Goal: Answer question/provide support

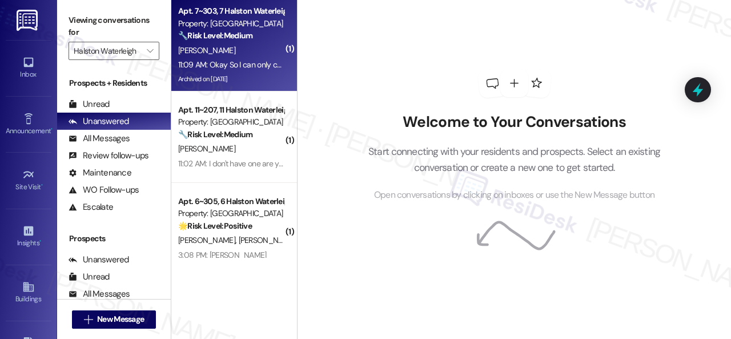
click at [239, 58] on div "11:09 AM: Okay So I can only change after [DATE]? Could [PERSON_NAME] call me? …" at bounding box center [231, 65] width 108 height 14
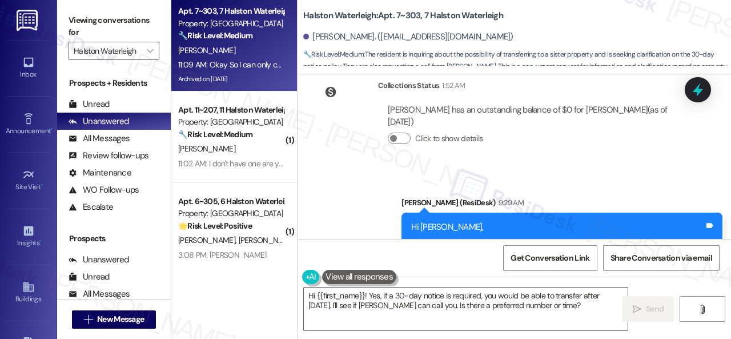
scroll to position [62303, 0]
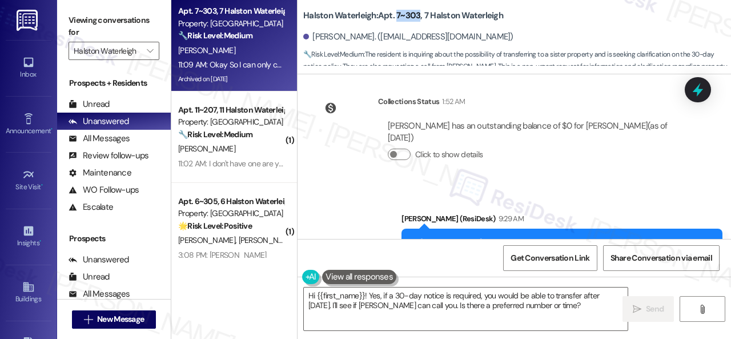
drag, startPoint x: 395, startPoint y: 18, endPoint x: 419, endPoint y: 15, distance: 24.2
click at [419, 15] on b "Halston Waterleigh: Apt. 7~303, 7 Halston Waterleigh" at bounding box center [403, 16] width 200 height 12
copy b "7~303"
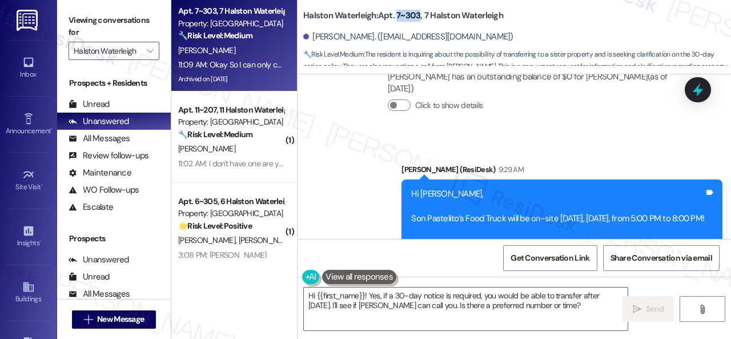
scroll to position [62360, 0]
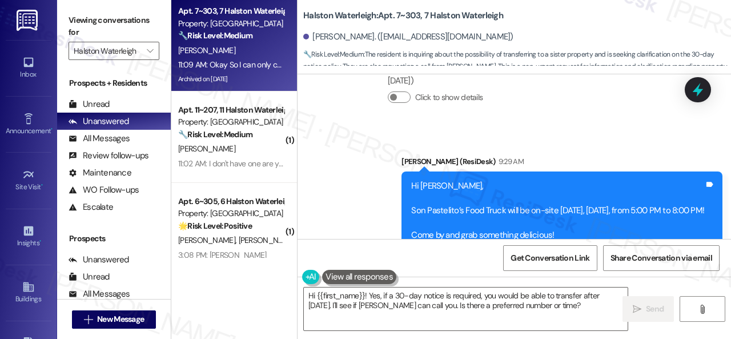
drag, startPoint x: 324, startPoint y: 188, endPoint x: 403, endPoint y: 197, distance: 79.3
copy div "So I can only change after [DATE]? Could [PERSON_NAME] call me?"
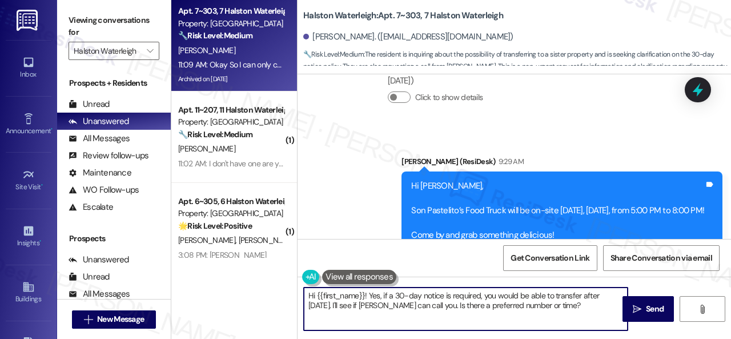
drag, startPoint x: 587, startPoint y: 308, endPoint x: 243, endPoint y: 285, distance: 344.5
click at [247, 293] on div "Apt. 7~303, 7 Halston Waterleigh Property: [PERSON_NAME] 🔧 Risk Level: Medium T…" at bounding box center [451, 169] width 560 height 339
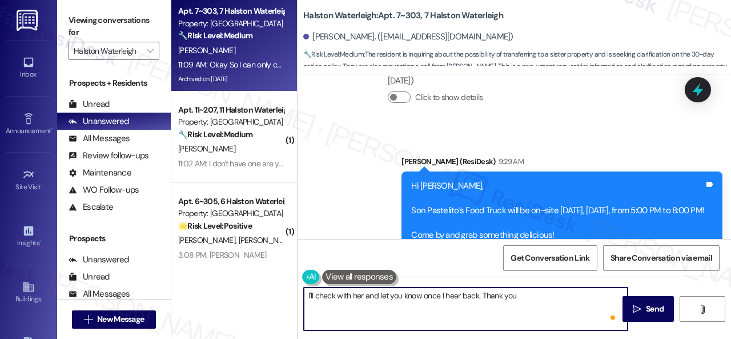
type textarea "I'll check with her and let you know once I hear back. Thank you."
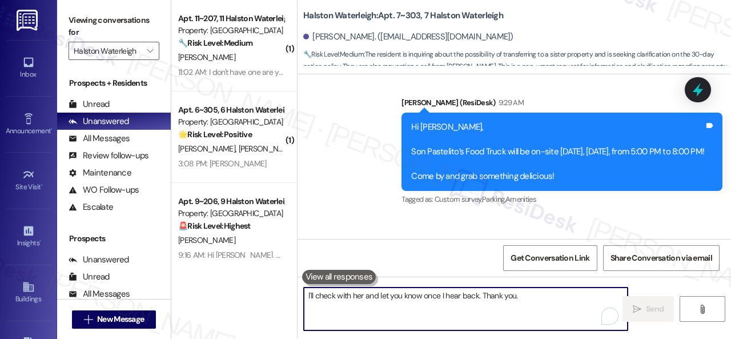
scroll to position [62440, 0]
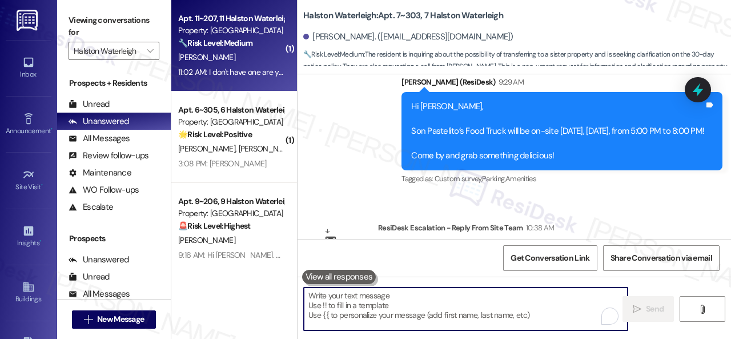
click at [244, 65] on div "[PERSON_NAME]" at bounding box center [231, 57] width 108 height 14
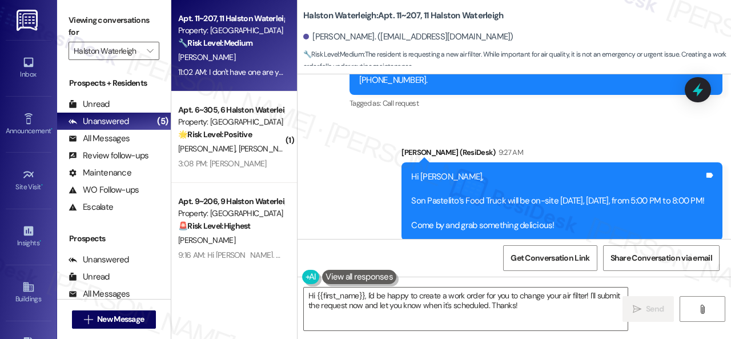
scroll to position [38025, 0]
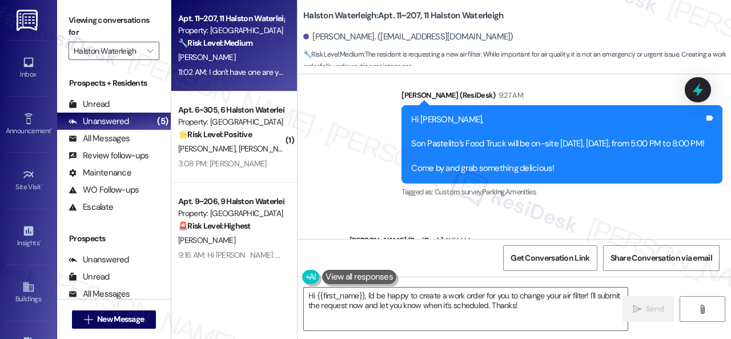
drag, startPoint x: 620, startPoint y: 170, endPoint x: 613, endPoint y: 170, distance: 6.9
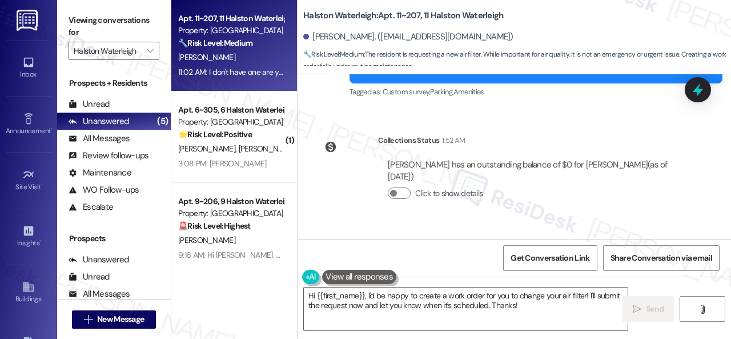
scroll to position [37625, 0]
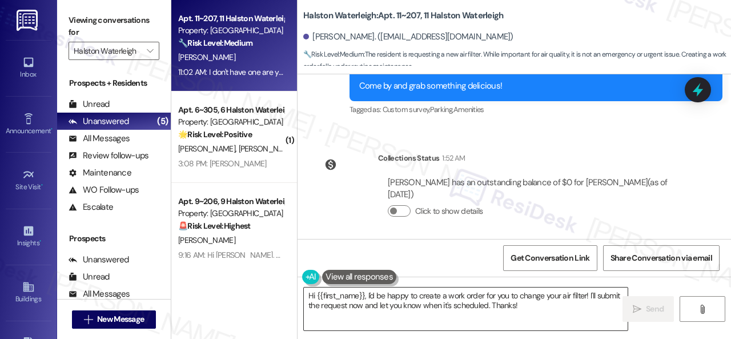
drag, startPoint x: 553, startPoint y: 308, endPoint x: 479, endPoint y: 308, distance: 74.2
click at [553, 308] on textarea "Hi {{first_name}}, I'd be happy to create a work order for you to change your a…" at bounding box center [466, 308] width 324 height 43
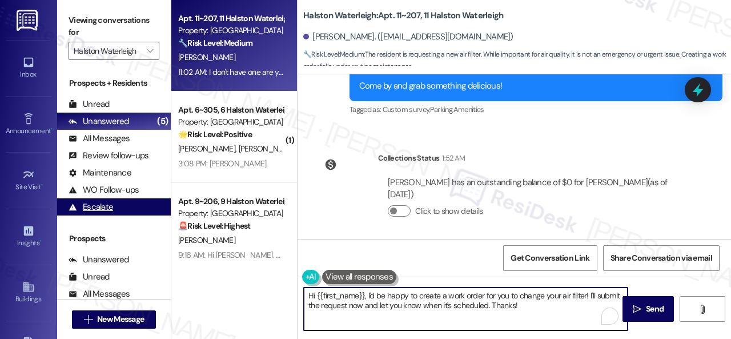
drag, startPoint x: 516, startPoint y: 304, endPoint x: 156, endPoint y: 211, distance: 372.3
click at [154, 215] on div "Viewing conversations for [PERSON_NAME]  Prospects + Residents Unread (0) Unre…" at bounding box center [394, 169] width 674 height 339
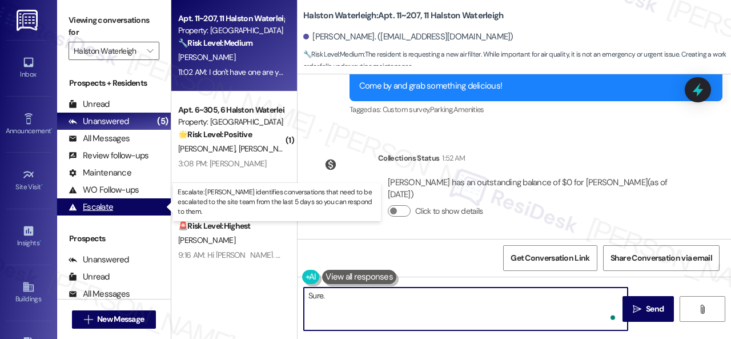
paste textarea "Can the maintenance team enter your apartment even if you are not home? Are the…"
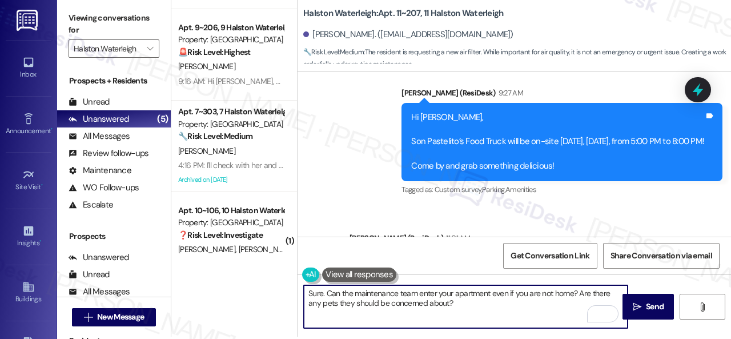
scroll to position [3, 0]
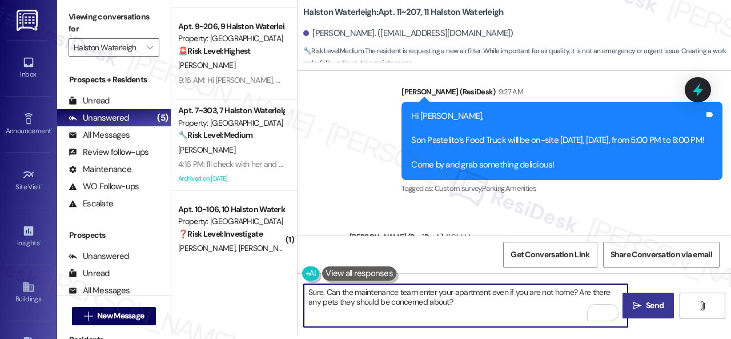
type textarea "Sure. Can the maintenance team enter your apartment even if you are not home? A…"
click at [636, 305] on icon "" at bounding box center [637, 305] width 9 height 9
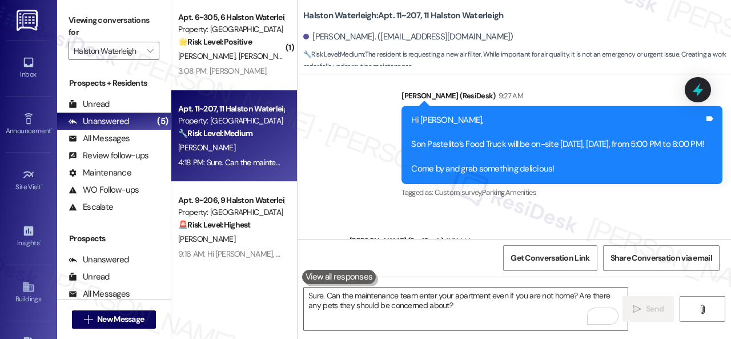
scroll to position [0, 0]
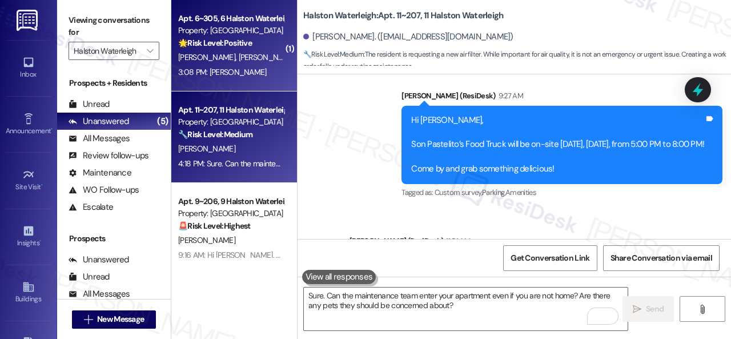
click at [249, 71] on div "3:08 PM: F J 3:08 PM: [PERSON_NAME]" at bounding box center [231, 72] width 108 height 14
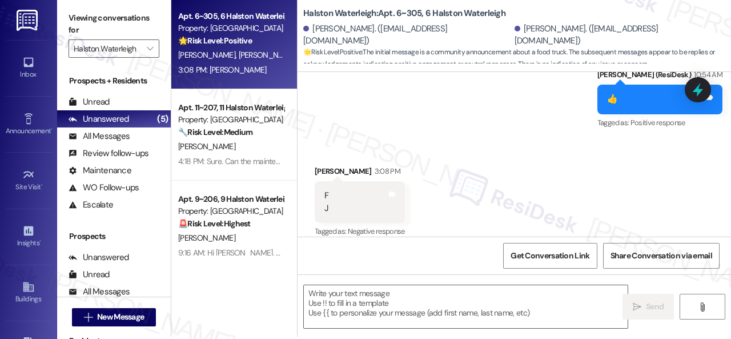
scroll to position [3, 0]
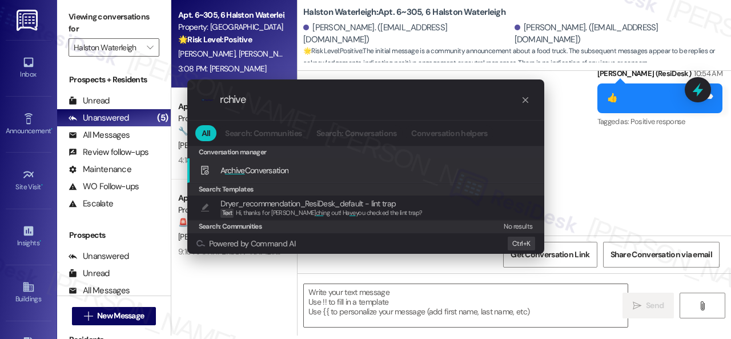
type input "rchive"
click at [275, 174] on span "A rchive Conversation" at bounding box center [254, 170] width 69 height 10
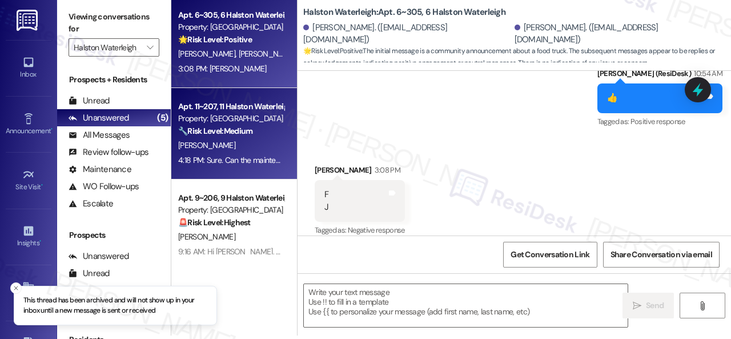
scroll to position [57, 0]
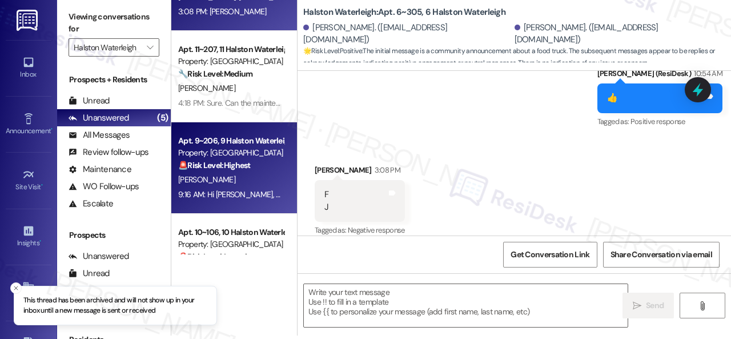
click at [242, 176] on div "[PERSON_NAME]" at bounding box center [231, 179] width 108 height 14
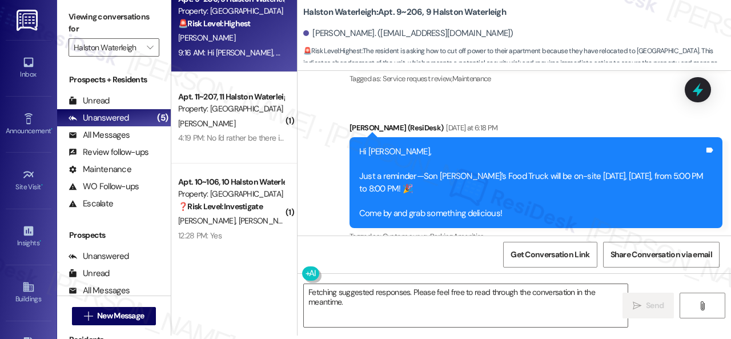
scroll to position [28886, 0]
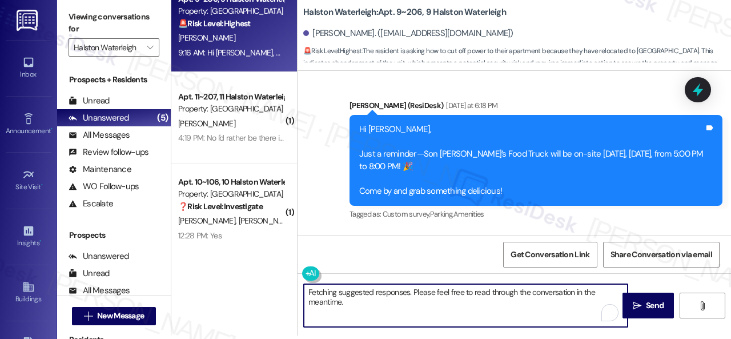
click at [351, 301] on textarea "Fetching suggested responses. Please feel free to read through the conversation…" at bounding box center [466, 305] width 324 height 43
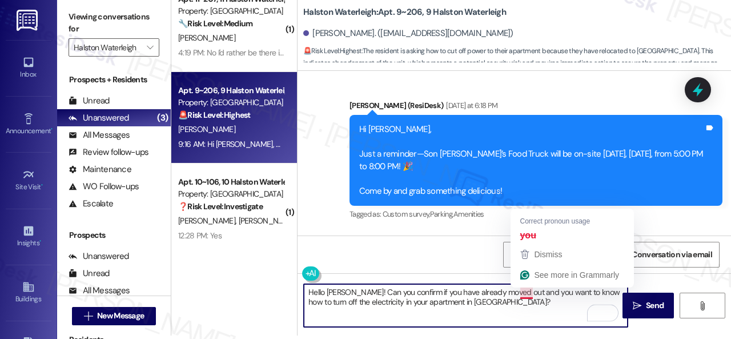
click at [525, 291] on textarea "Hello [PERSON_NAME]! Can you confirm if you have already moved out and you want…" at bounding box center [466, 305] width 324 height 43
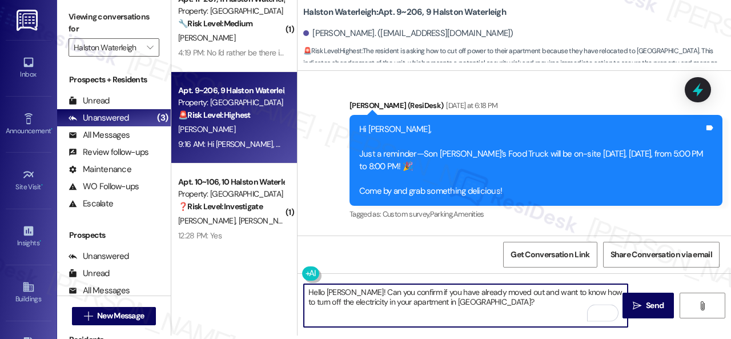
click at [523, 308] on textarea "Hello [PERSON_NAME]! Can you confirm if you have already moved out and want to …" at bounding box center [466, 305] width 324 height 43
drag, startPoint x: 531, startPoint y: 299, endPoint x: 517, endPoint y: 297, distance: 13.8
click at [517, 297] on textarea "Hello [PERSON_NAME]! Can you confirm if you have already moved out and want to …" at bounding box center [466, 305] width 324 height 43
type textarea "Hello [PERSON_NAME]! Can you confirm if you have already moved out and want to …"
click at [655, 294] on button " Send" at bounding box center [647, 305] width 51 height 26
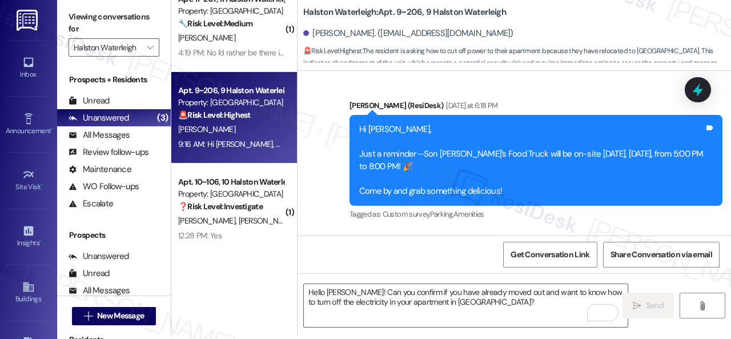
scroll to position [29025, 0]
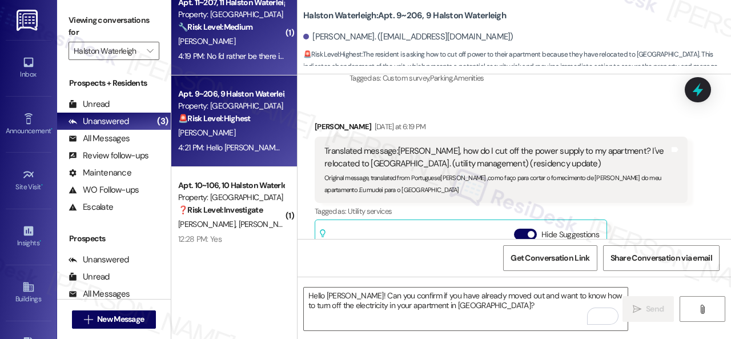
click at [258, 33] on div "🔧 Risk Level: Medium The resident is requesting a maintenance work order for an…" at bounding box center [231, 27] width 106 height 12
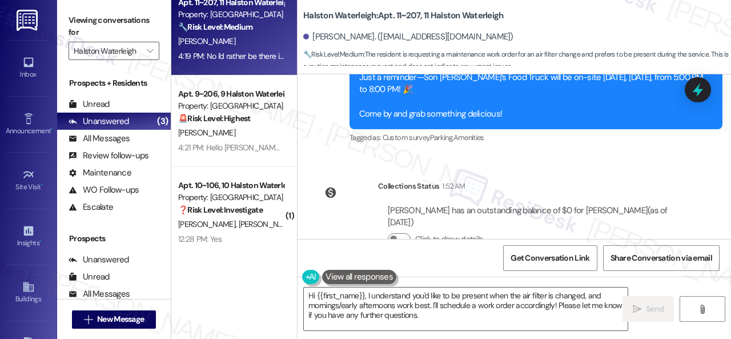
scroll to position [37596, 0]
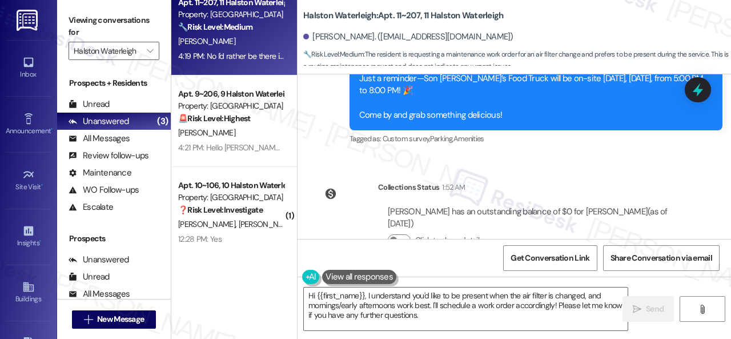
click at [532, 272] on div "Received via SMS [PERSON_NAME] Question 9:06 AM Hello good morning, is someone …" at bounding box center [513, 321] width 433 height 99
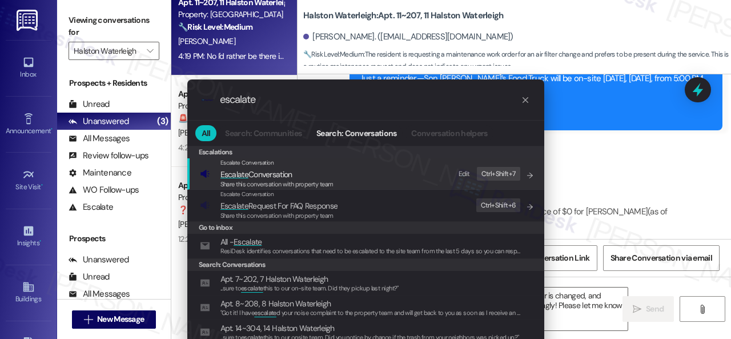
click at [463, 172] on div "Edit" at bounding box center [464, 174] width 11 height 12
drag, startPoint x: 276, startPoint y: 101, endPoint x: 108, endPoint y: 98, distance: 167.9
click at [113, 99] on div ".cls-1{fill:#0a055f;}.cls-2{fill:#0cc4c4;} resideskLogoBlueOrange escalate All …" at bounding box center [365, 169] width 731 height 339
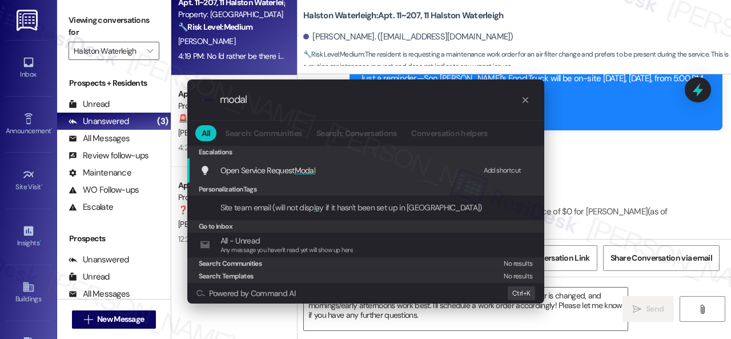
click at [495, 168] on div "Add shortcut" at bounding box center [503, 170] width 38 height 12
click at [247, 173] on span "Open Service Request Modal" at bounding box center [267, 170] width 95 height 10
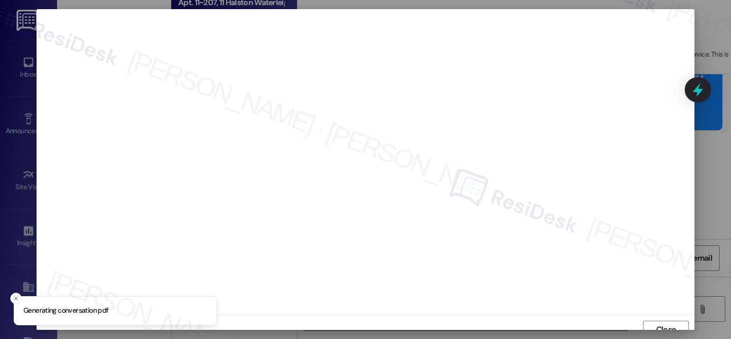
scroll to position [9, 0]
click at [671, 320] on span "Close" at bounding box center [666, 321] width 20 height 12
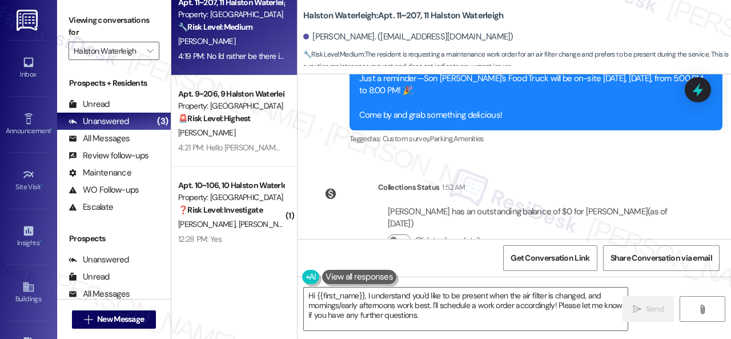
click at [546, 289] on div "Received via SMS [PERSON_NAME] Question 9:06 AM Hello good morning, is someone …" at bounding box center [466, 330] width 320 height 82
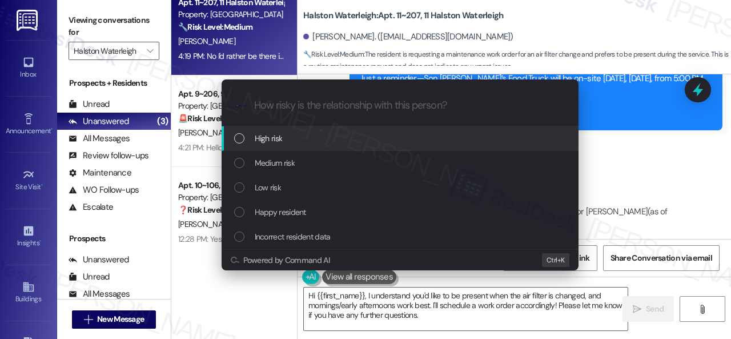
click at [262, 138] on span "High risk" at bounding box center [269, 138] width 28 height 13
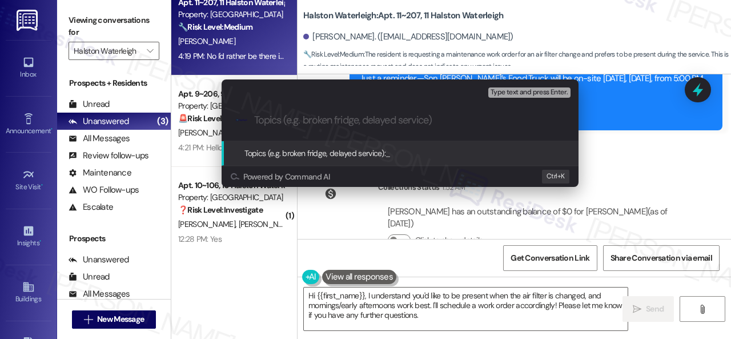
paste input "New work order/s submitted - Air filter replacement"
type input "New work order/s submitted - Air filter replacement"
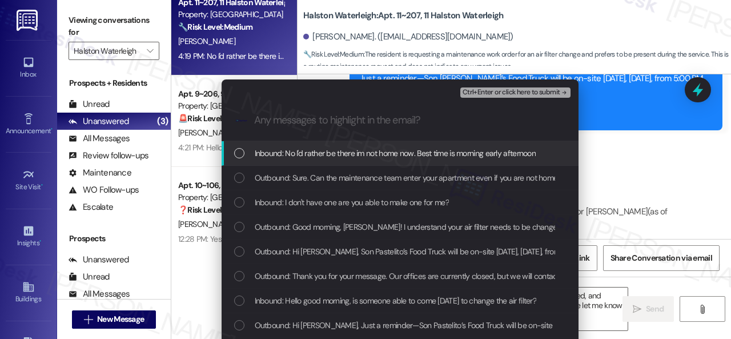
click at [314, 152] on span "Inbound: No I'd rather be there im not home now. Best time is morning early aft…" at bounding box center [396, 153] width 282 height 13
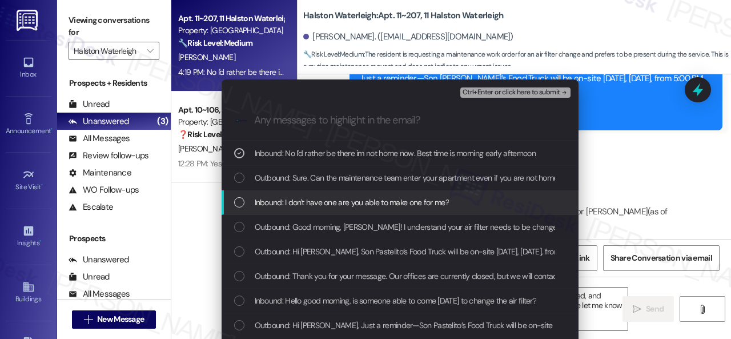
click at [306, 202] on span "Inbound: I don't have one are you able to make one for me?" at bounding box center [352, 202] width 194 height 13
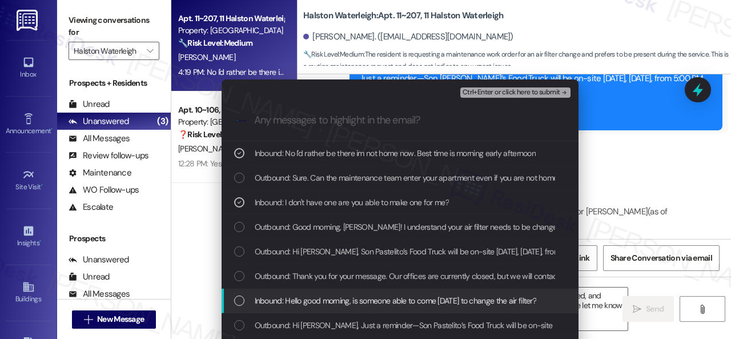
click at [314, 296] on span "Inbound: Hello good morning, is someone able to come [DATE] to change the air f…" at bounding box center [396, 300] width 282 height 13
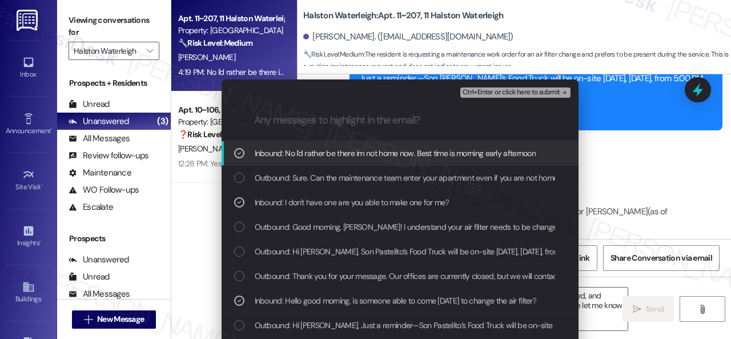
click at [490, 91] on span "Ctrl+Enter or click here to submit" at bounding box center [512, 93] width 98 height 8
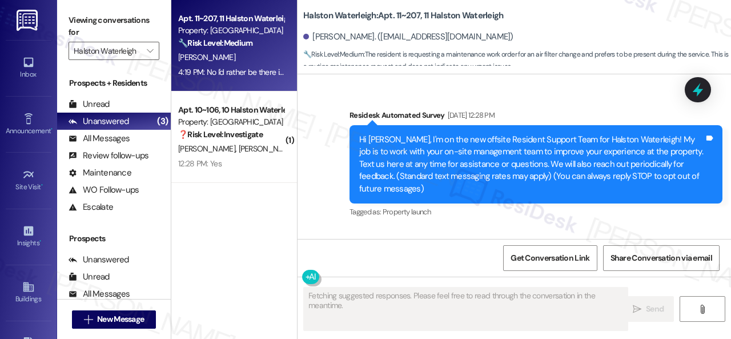
scroll to position [38241, 0]
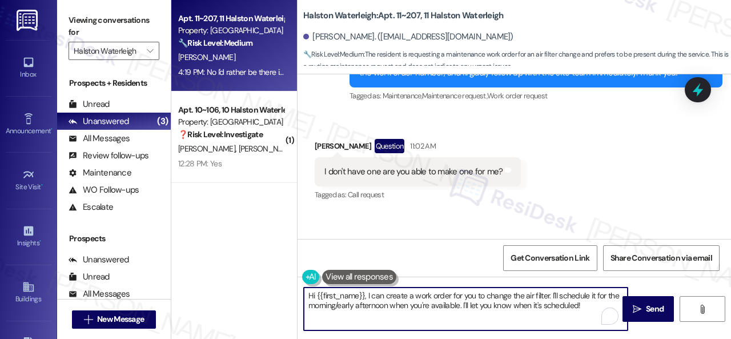
drag, startPoint x: 592, startPoint y: 308, endPoint x: 283, endPoint y: 280, distance: 309.6
click at [283, 280] on div "Apt. 11~207, 11 Halston Waterleigh Property: Halston Waterleigh 🔧 Risk Level: M…" at bounding box center [451, 169] width 560 height 339
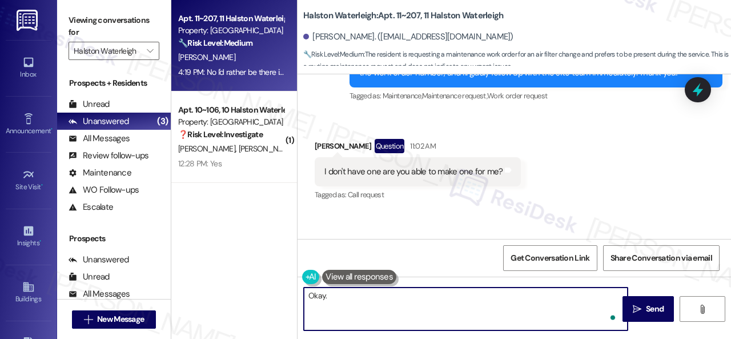
paste textarea "I've submitted a work order on your behalf and notified the site team. Please l…"
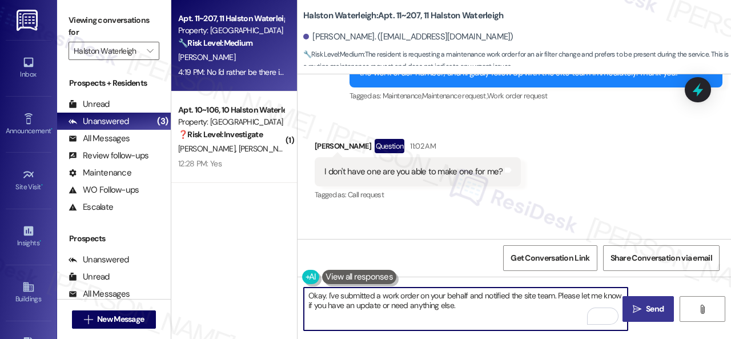
type textarea "Okay. I've submitted a work order on your behalf and notified the site team. Pl…"
click at [656, 308] on span "Send" at bounding box center [655, 309] width 18 height 12
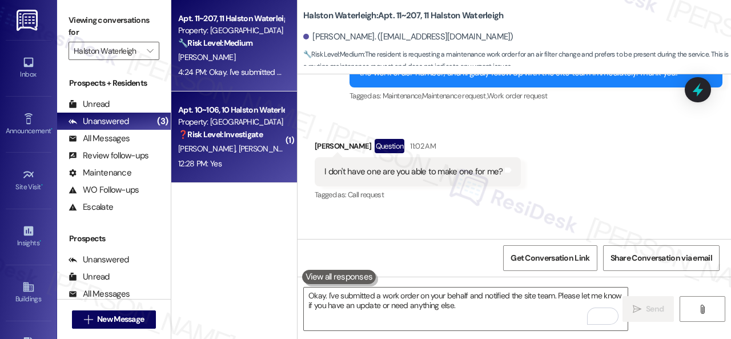
click at [255, 158] on div "12:28 PM: Yes 12:28 PM: Yes" at bounding box center [231, 163] width 108 height 14
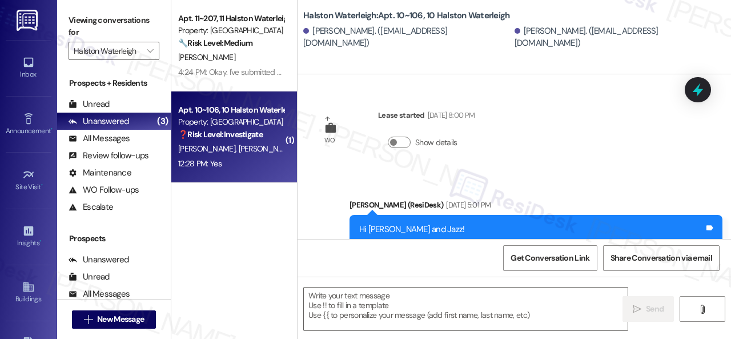
scroll to position [6355, 0]
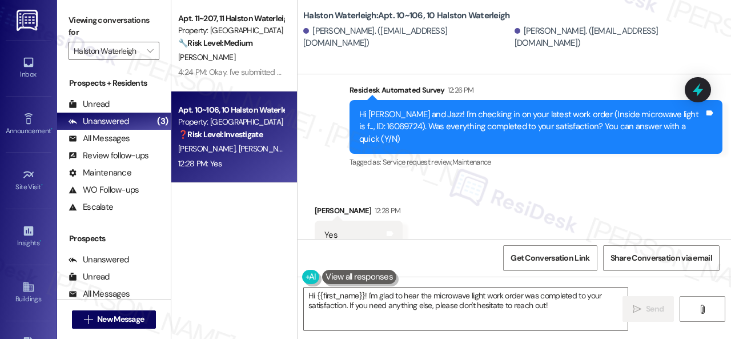
click at [319, 179] on div "Received via SMS [PERSON_NAME] 12:28 PM Yes Tags and notes Tagged as: Positive …" at bounding box center [513, 227] width 433 height 96
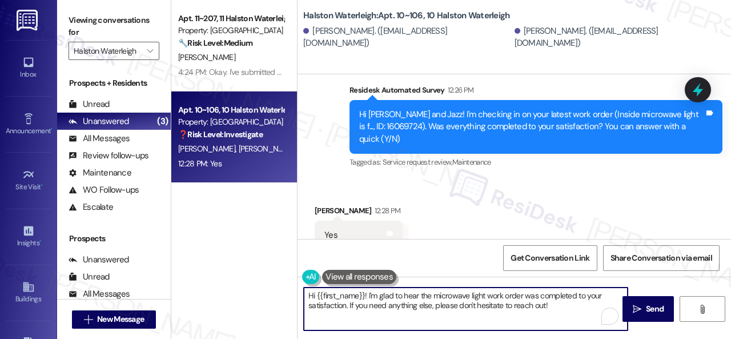
drag, startPoint x: 386, startPoint y: 302, endPoint x: 264, endPoint y: 294, distance: 122.5
click at [264, 294] on div "Apt. 11~207, 11 Halston Waterleigh Property: Halston Waterleigh 🔧 Risk Level: M…" at bounding box center [451, 169] width 560 height 339
paste textarea "We're glad to hear everything’s taken care of. If your experience at {{property…"
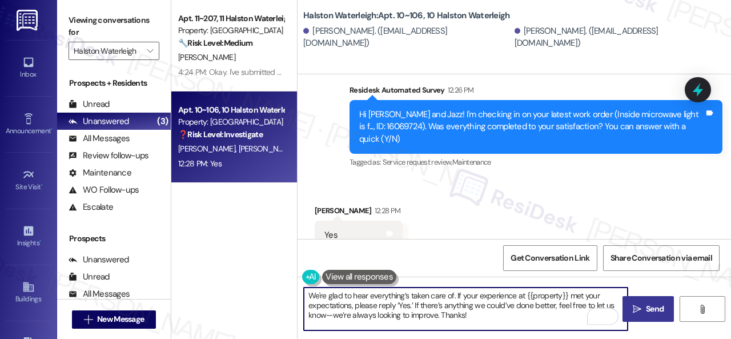
type textarea "We're glad to hear everything’s taken care of. If your experience at {{property…"
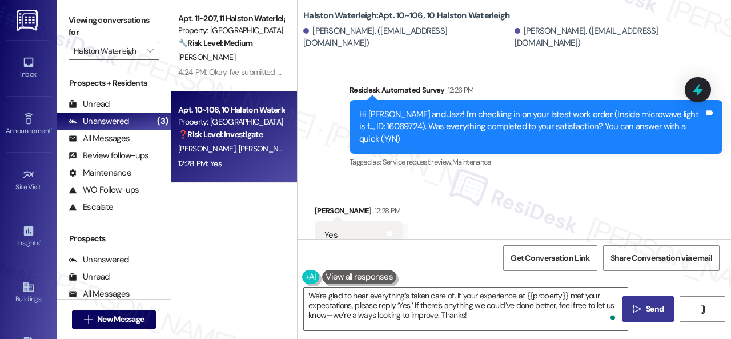
click at [644, 308] on span "Send" at bounding box center [655, 309] width 22 height 12
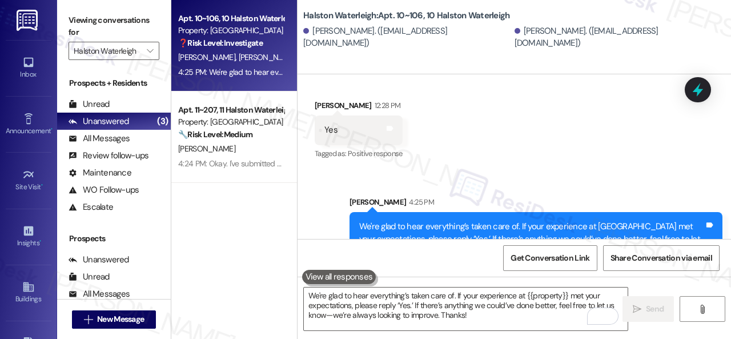
scroll to position [6460, 0]
